Goal: Task Accomplishment & Management: Manage account settings

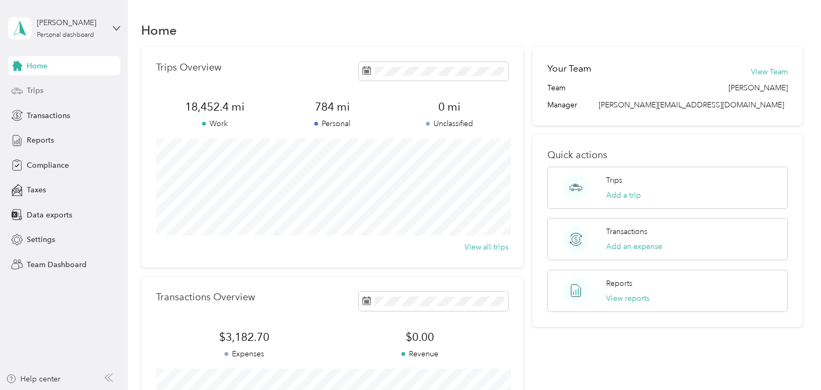
click at [49, 94] on div "Trips" at bounding box center [64, 90] width 112 height 19
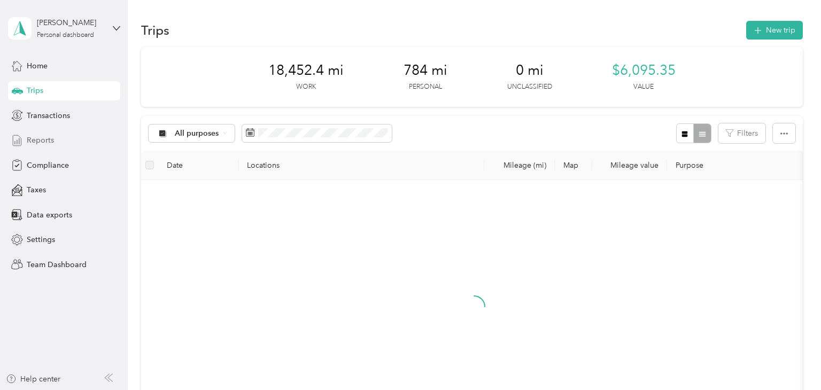
click at [78, 138] on div "Reports" at bounding box center [64, 140] width 112 height 19
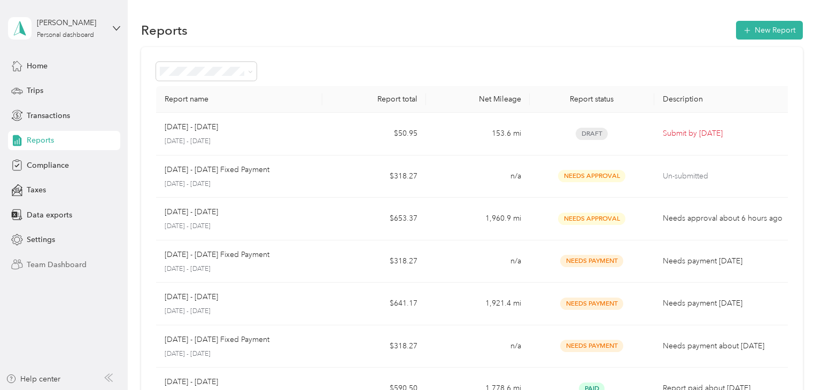
click at [86, 257] on div "Team Dashboard" at bounding box center [64, 264] width 112 height 19
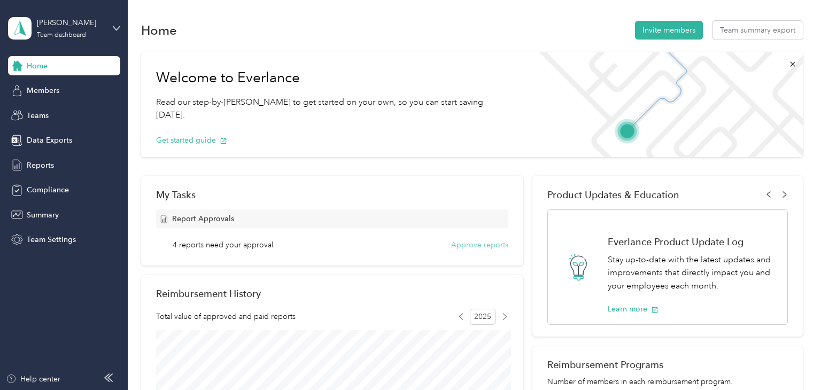
click at [466, 249] on button "Approve reports" at bounding box center [479, 244] width 57 height 11
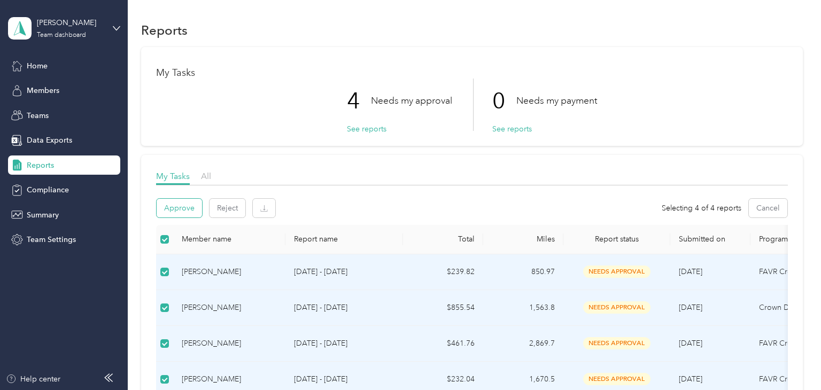
click at [176, 211] on button "Approve" at bounding box center [179, 208] width 45 height 19
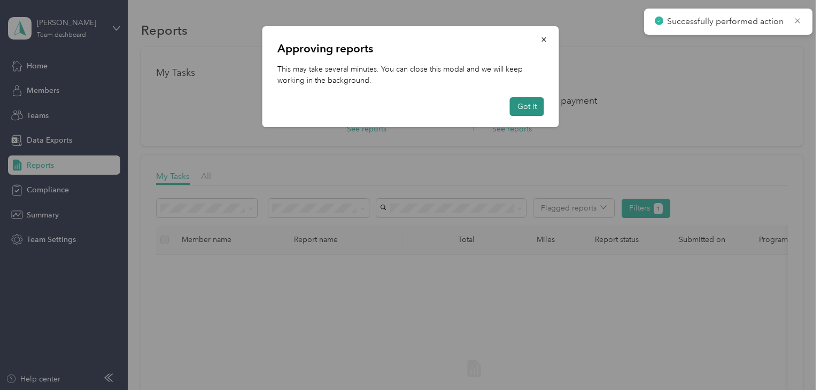
click at [536, 103] on button "Got it" at bounding box center [527, 106] width 34 height 19
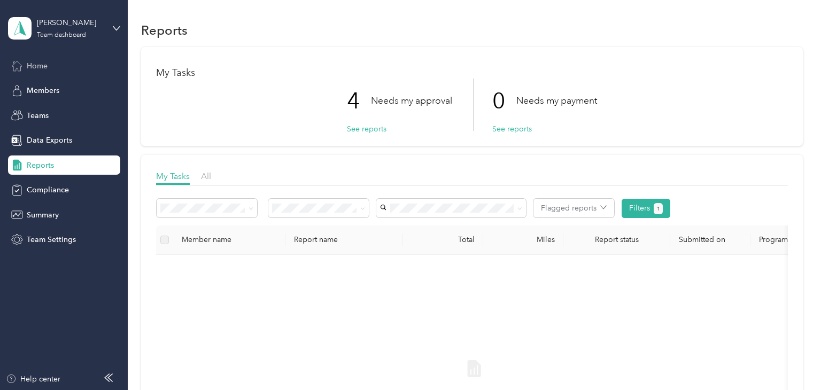
click at [40, 57] on div "Home" at bounding box center [64, 65] width 112 height 19
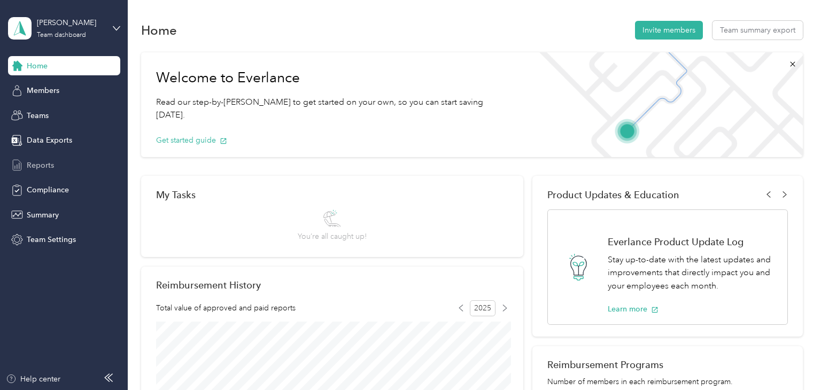
click at [63, 168] on div "Reports" at bounding box center [64, 165] width 112 height 19
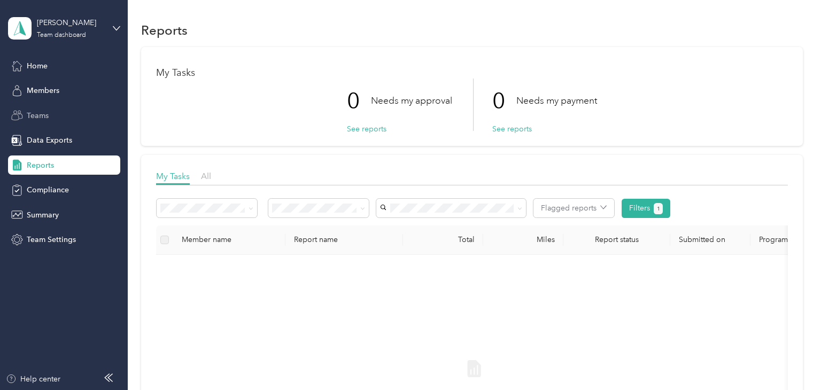
click at [45, 114] on span "Teams" at bounding box center [38, 115] width 22 height 11
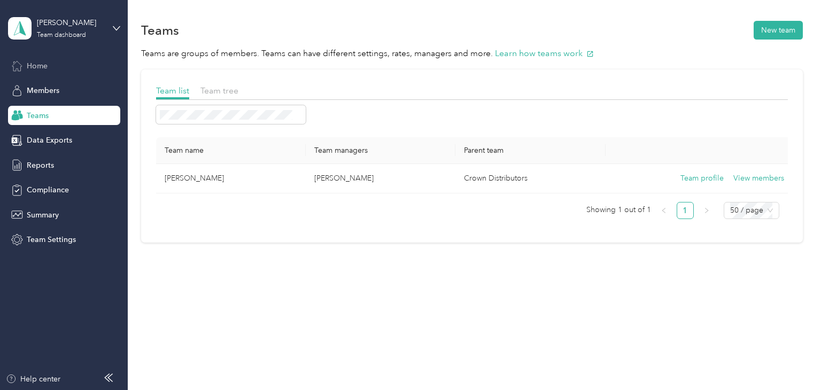
click at [74, 64] on div "Home" at bounding box center [64, 65] width 112 height 19
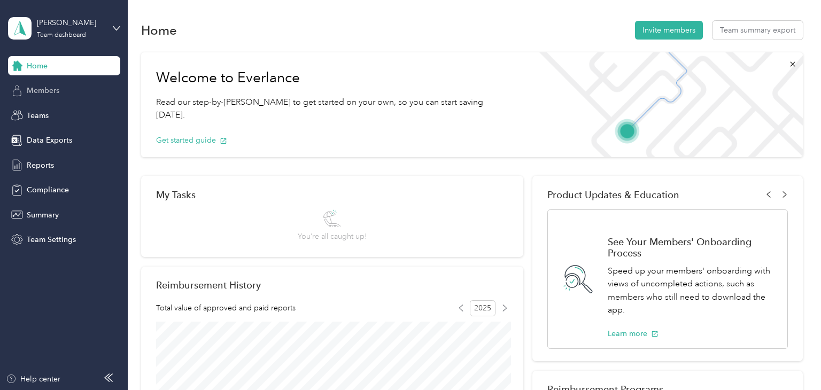
click at [67, 90] on div "Members" at bounding box center [64, 90] width 112 height 19
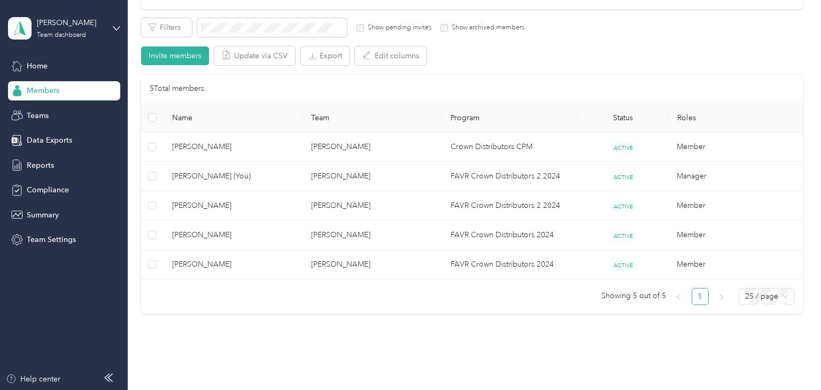
scroll to position [191, 0]
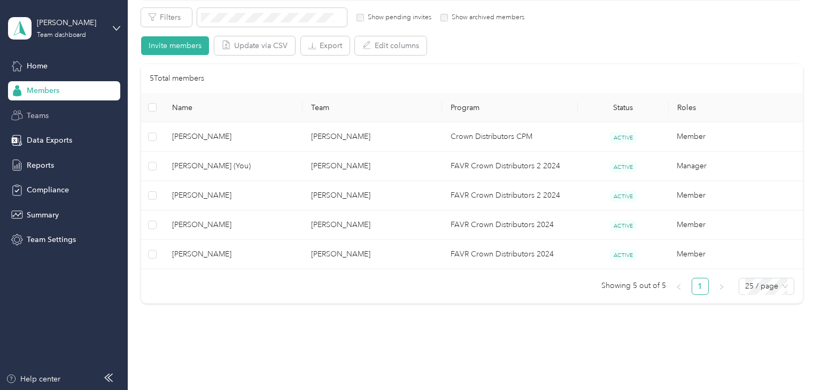
click at [49, 116] on div "Teams" at bounding box center [64, 115] width 112 height 19
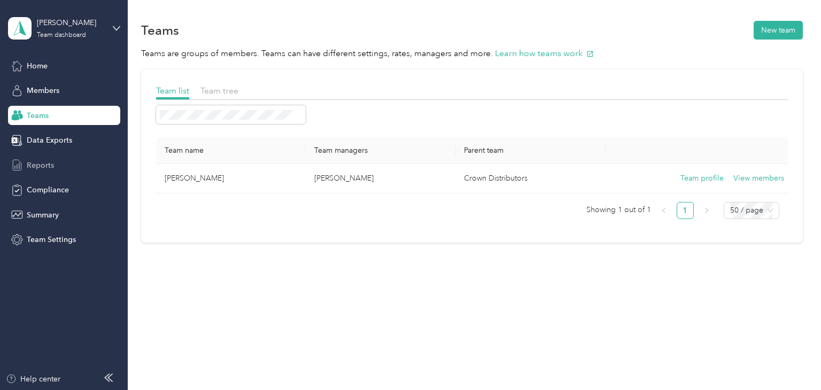
click at [59, 165] on div "Reports" at bounding box center [64, 165] width 112 height 19
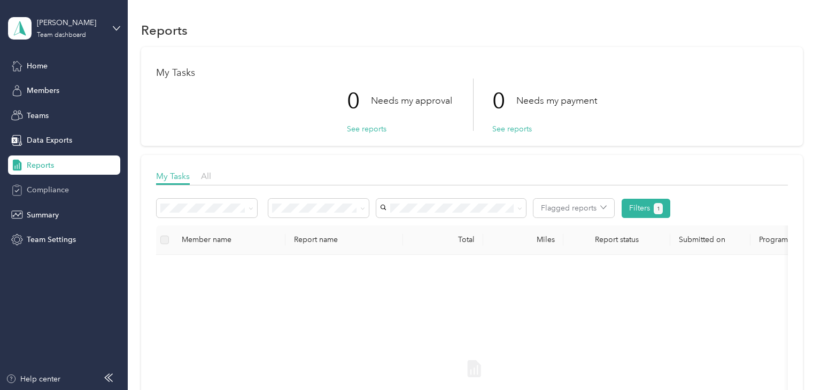
click at [55, 188] on span "Compliance" at bounding box center [48, 189] width 42 height 11
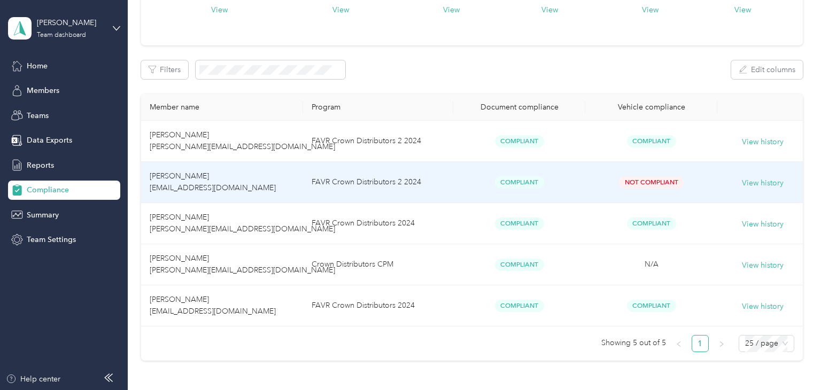
scroll to position [120, 0]
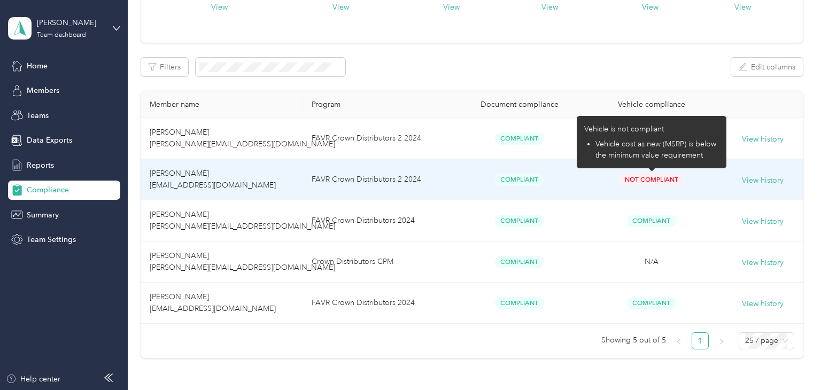
click at [648, 179] on span "Not Compliant" at bounding box center [651, 180] width 65 height 12
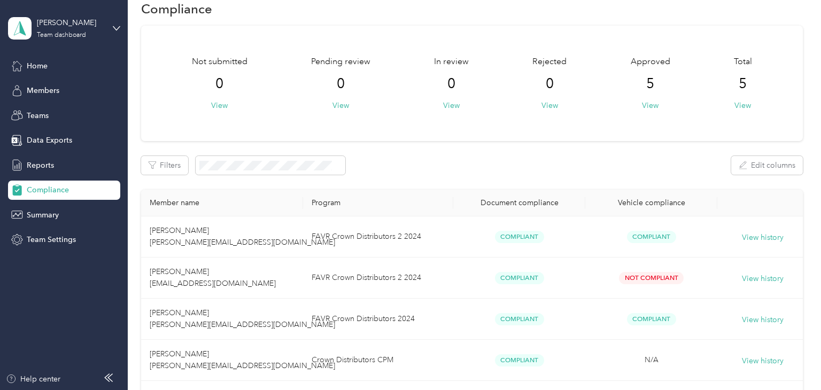
scroll to position [0, 0]
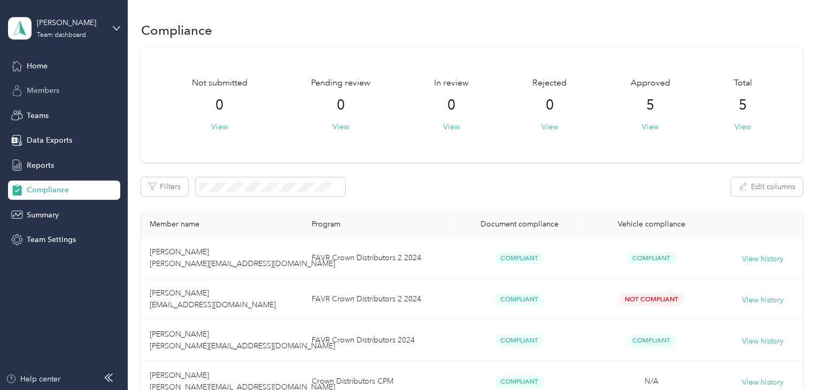
click at [54, 91] on span "Members" at bounding box center [43, 90] width 33 height 11
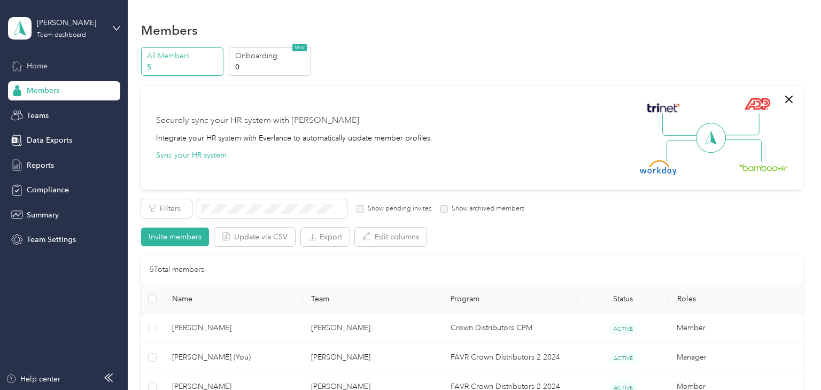
click at [60, 68] on div "Home" at bounding box center [64, 65] width 112 height 19
